Goal: Task Accomplishment & Management: Manage account settings

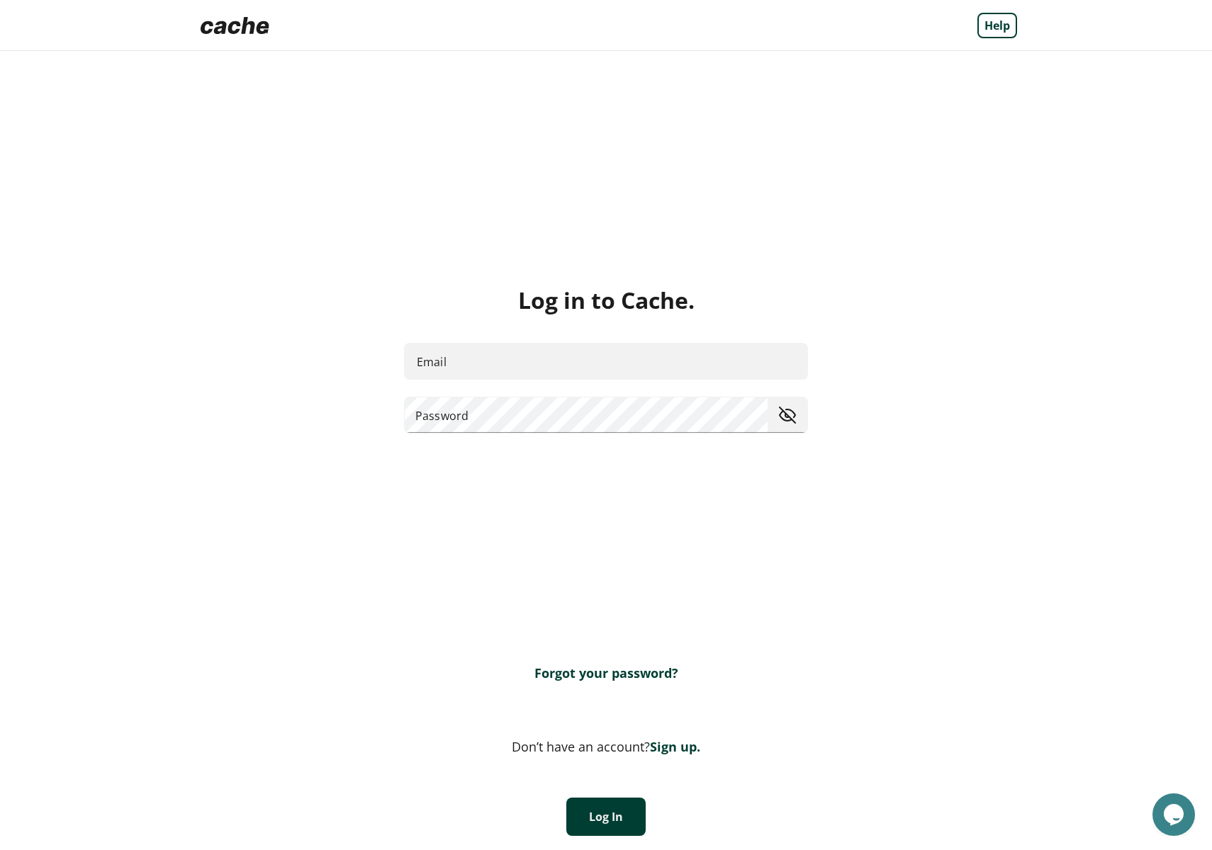
click at [538, 366] on input "Email" at bounding box center [606, 362] width 404 height 38
type input "**********"
click at [630, 809] on button "Log In" at bounding box center [605, 817] width 79 height 38
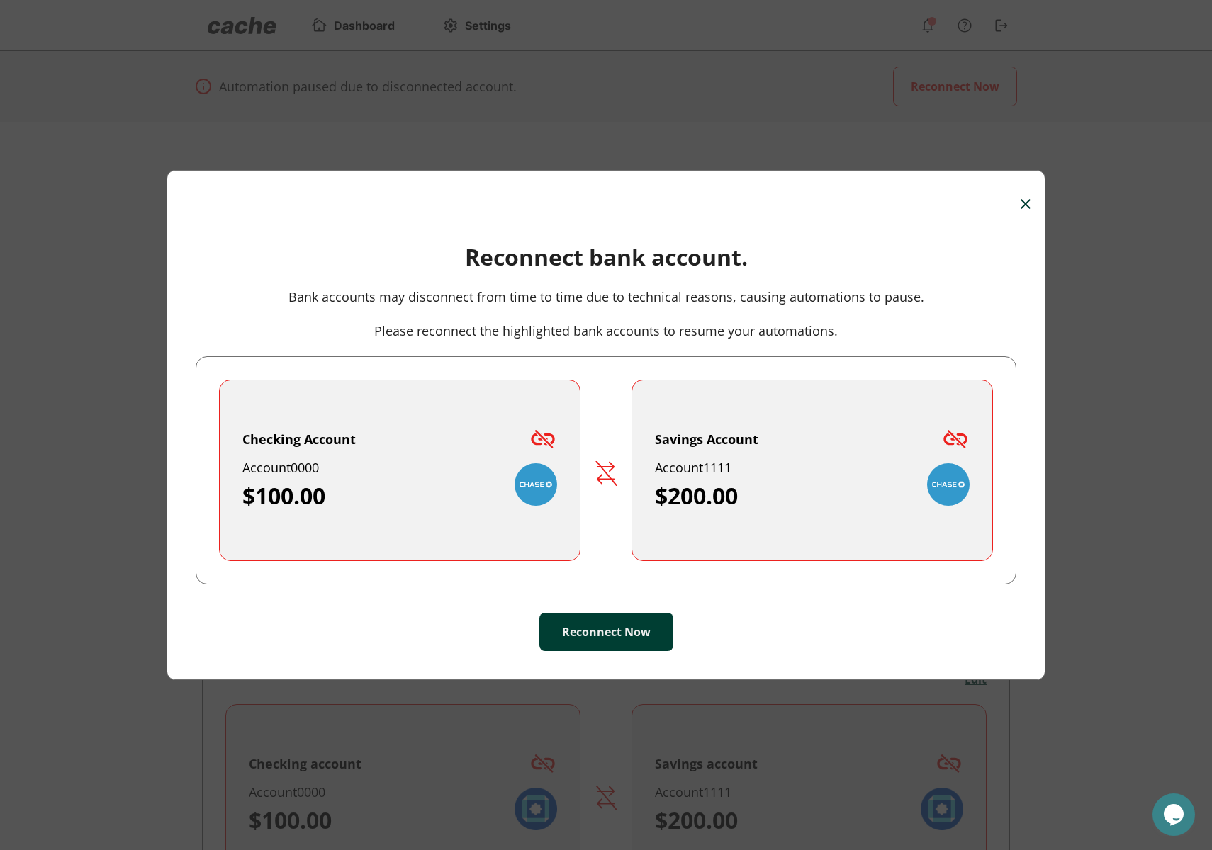
click at [963, 443] on img at bounding box center [955, 439] width 28 height 28
click at [950, 436] on img at bounding box center [955, 439] width 28 height 28
click at [622, 628] on button "Reconnect Now" at bounding box center [606, 632] width 134 height 38
click at [1029, 200] on img at bounding box center [1025, 204] width 10 height 10
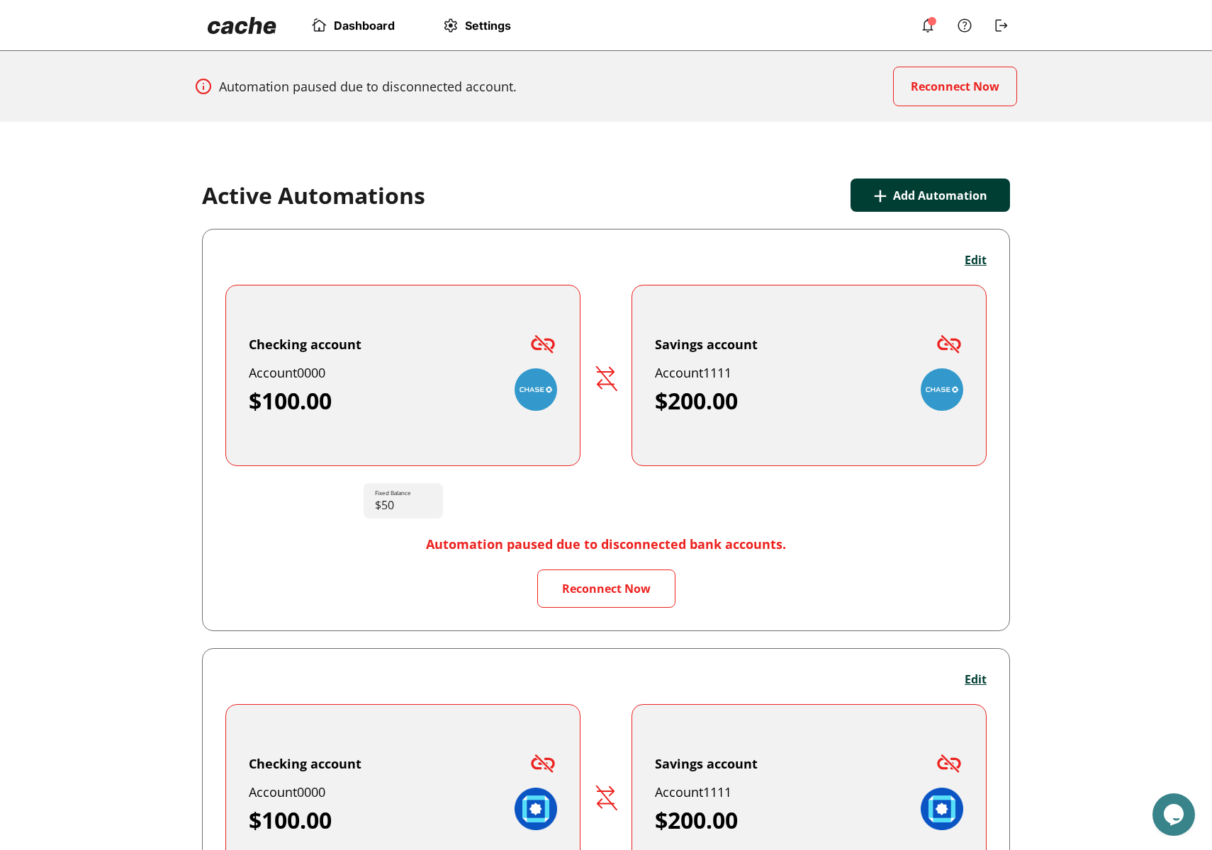
click at [490, 38] on div "Dashboard Settings" at bounding box center [374, 25] width 344 height 28
click at [498, 19] on span "Settings" at bounding box center [488, 25] width 46 height 14
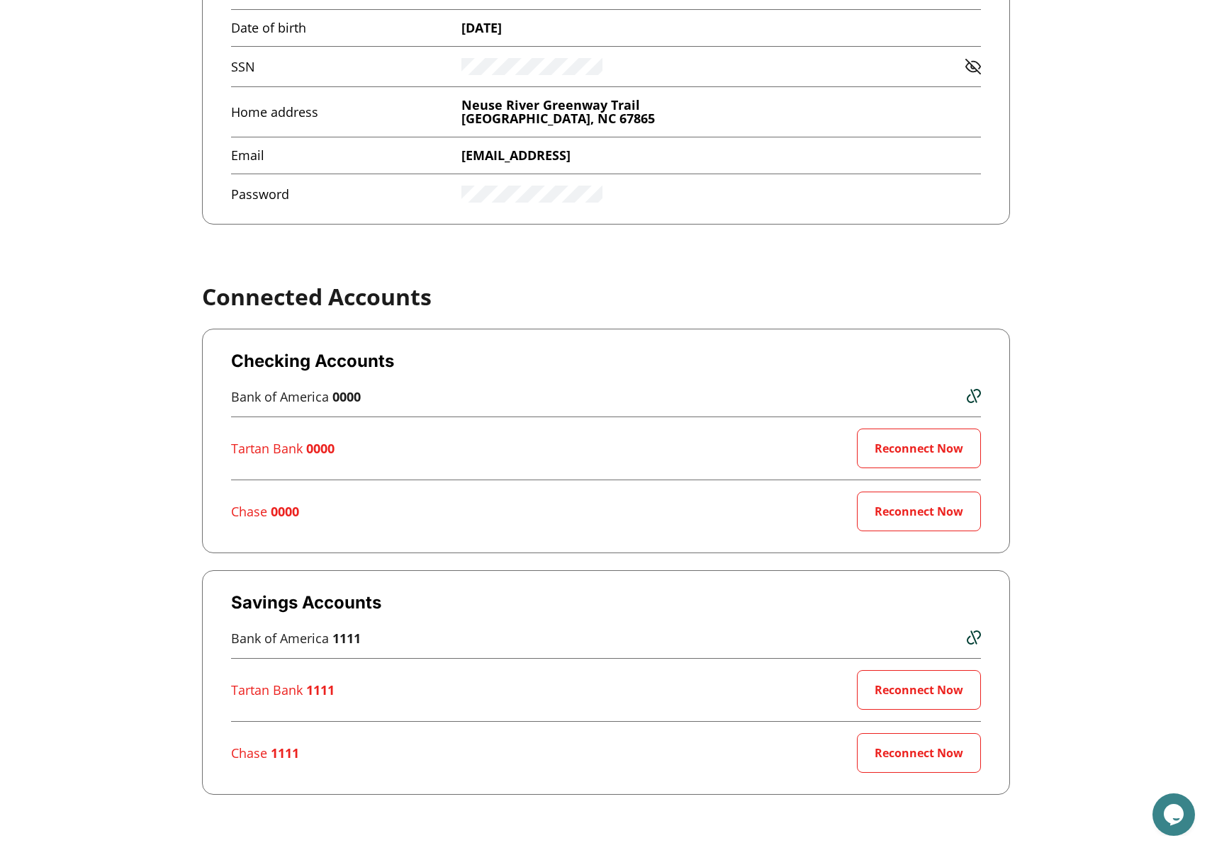
scroll to position [429, 0]
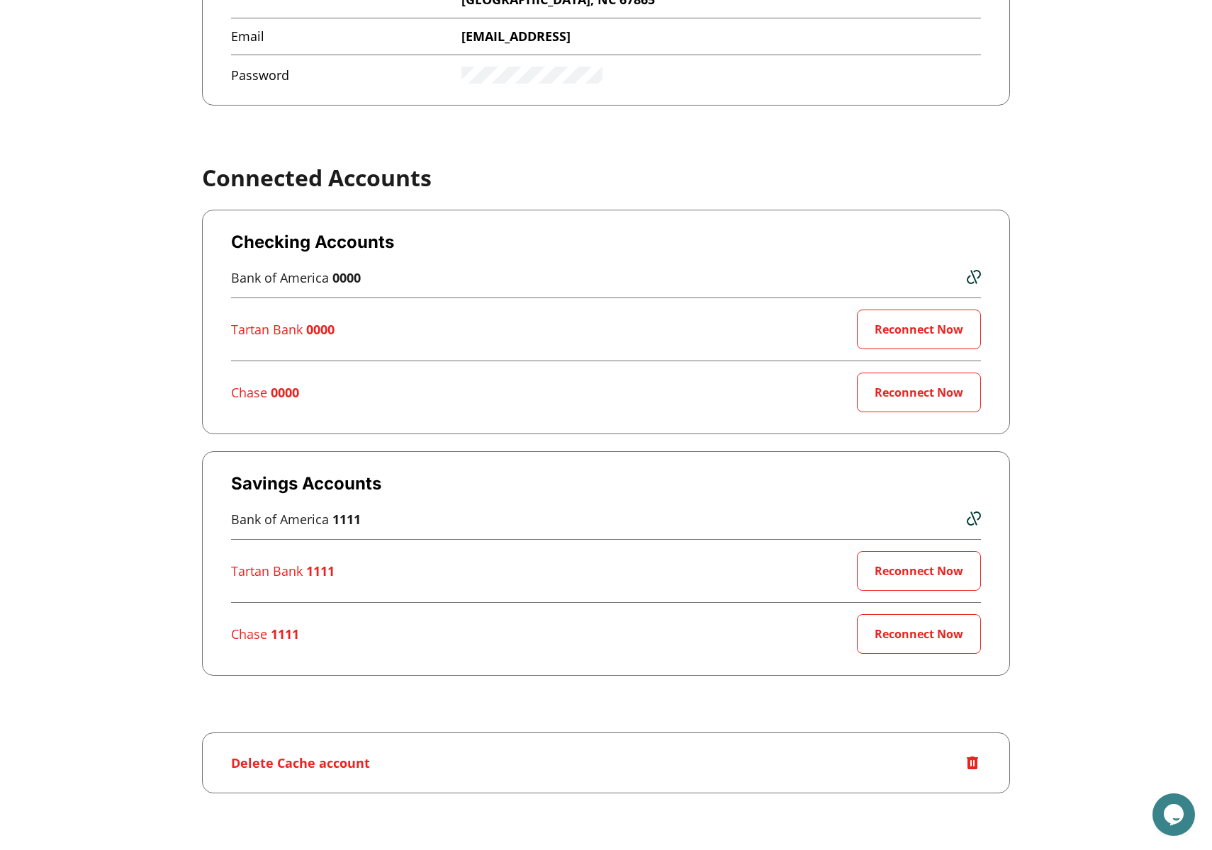
click at [969, 279] on img at bounding box center [973, 277] width 14 height 14
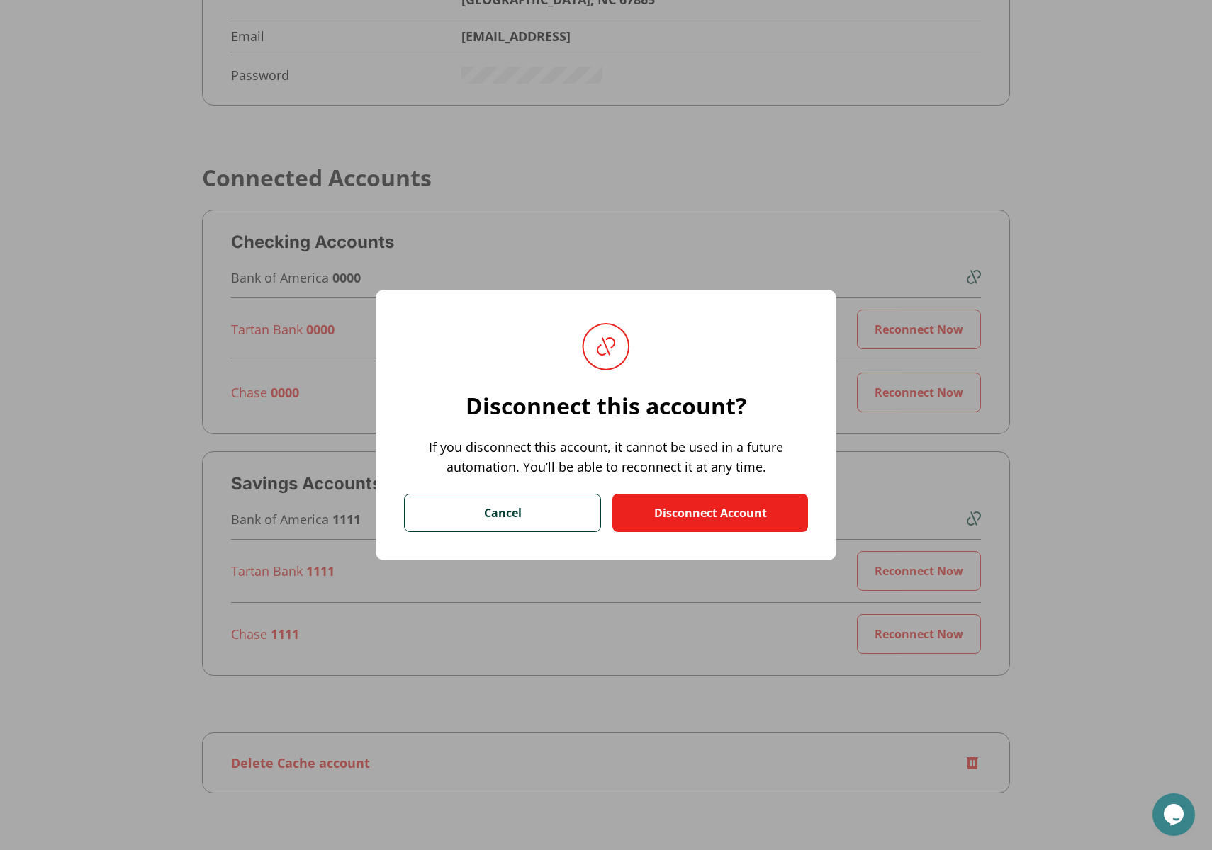
click at [525, 512] on button "Cancel" at bounding box center [502, 513] width 197 height 38
